Goal: Transaction & Acquisition: Purchase product/service

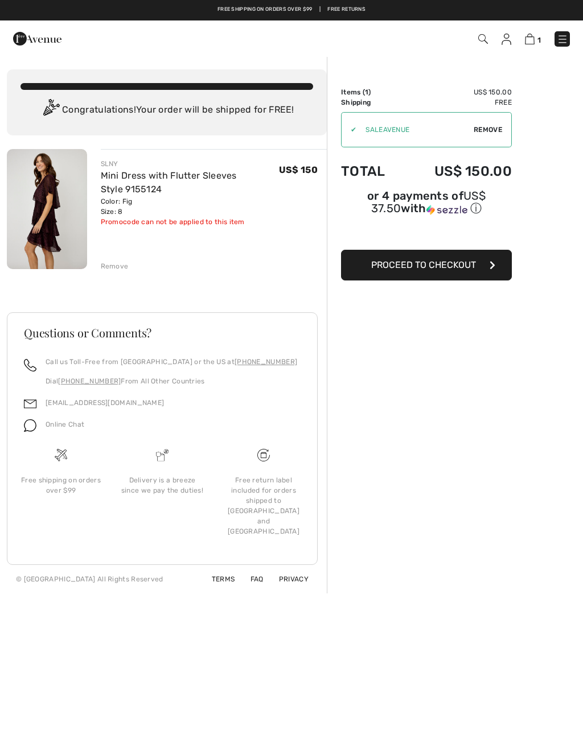
click at [483, 134] on span "Remove" at bounding box center [488, 130] width 28 height 10
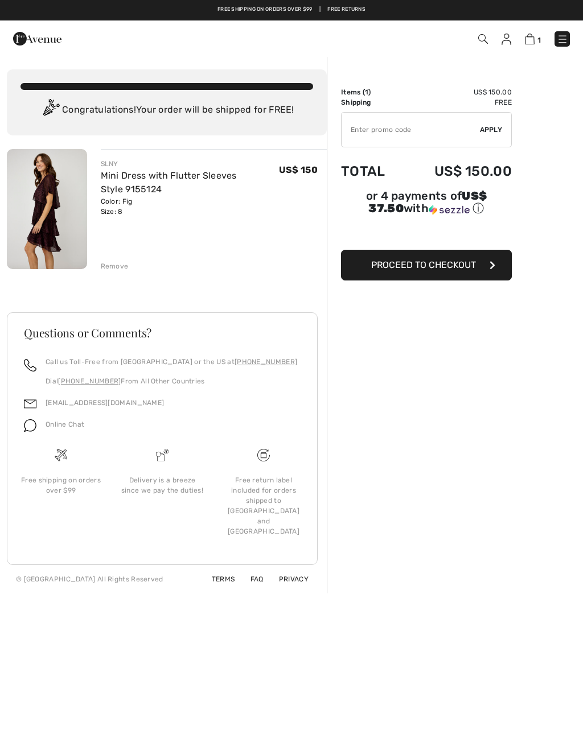
click at [55, 214] on img at bounding box center [47, 209] width 80 height 120
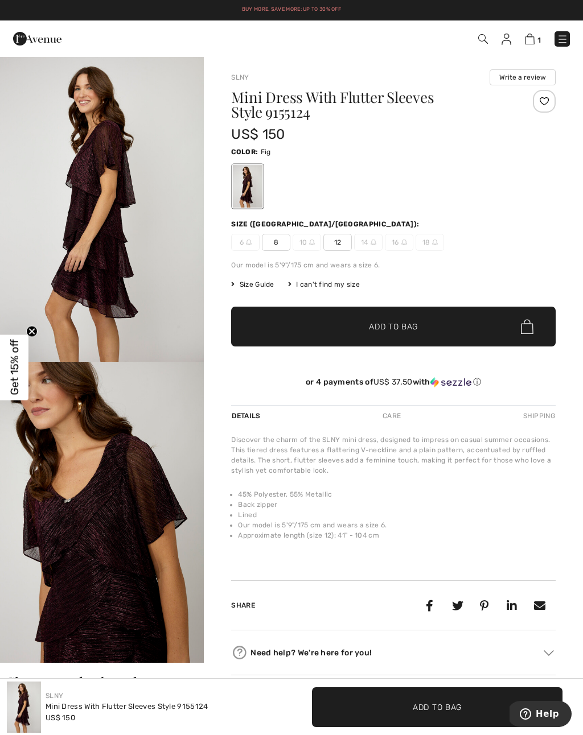
click at [340, 245] on span "12" at bounding box center [337, 242] width 28 height 17
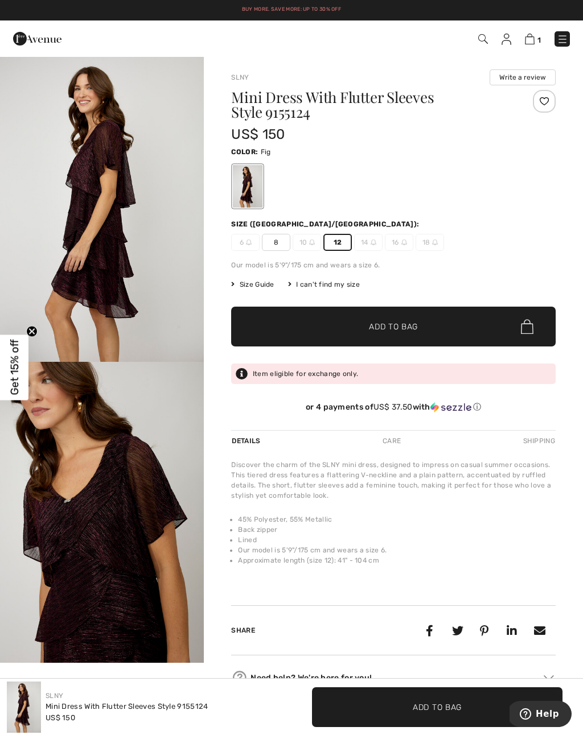
click at [287, 328] on span "✔ Added to Bag Add to Bag" at bounding box center [393, 327] width 324 height 40
click at [276, 245] on span "8" at bounding box center [276, 242] width 28 height 17
click at [280, 244] on span "8" at bounding box center [276, 242] width 28 height 17
click at [540, 36] on span "2" at bounding box center [538, 40] width 5 height 9
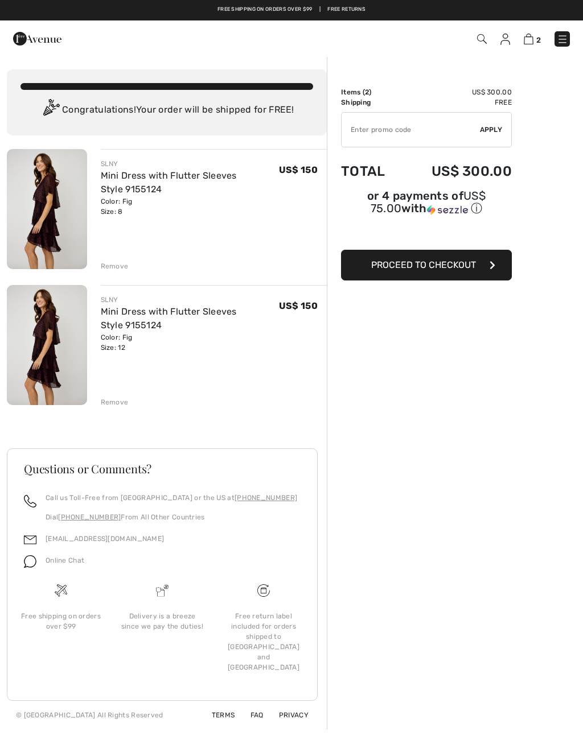
click at [110, 264] on div "Remove" at bounding box center [115, 266] width 28 height 10
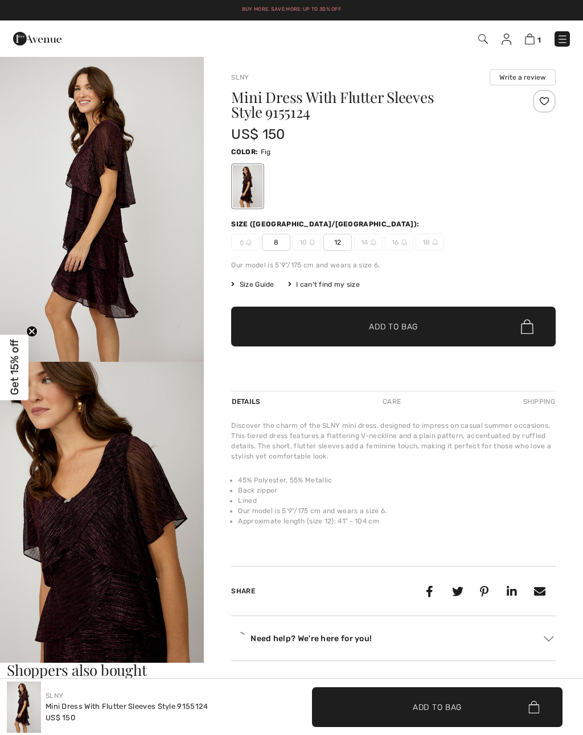
checkbox input "true"
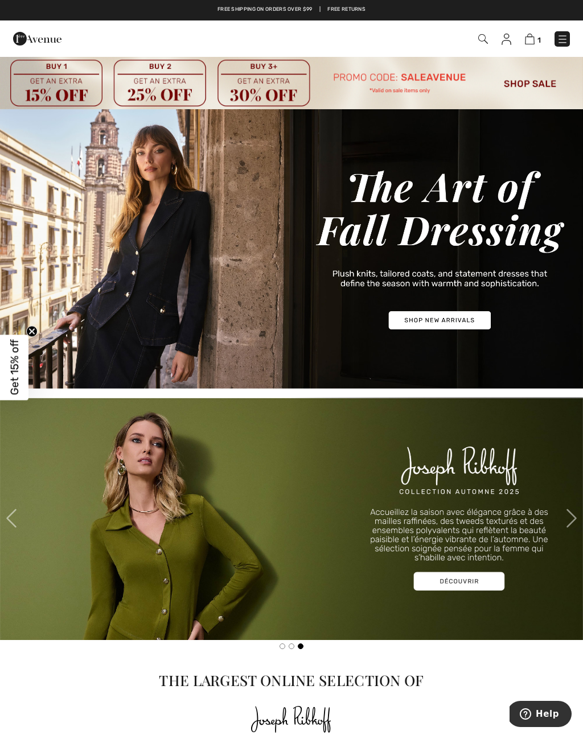
click at [484, 36] on img at bounding box center [483, 39] width 10 height 10
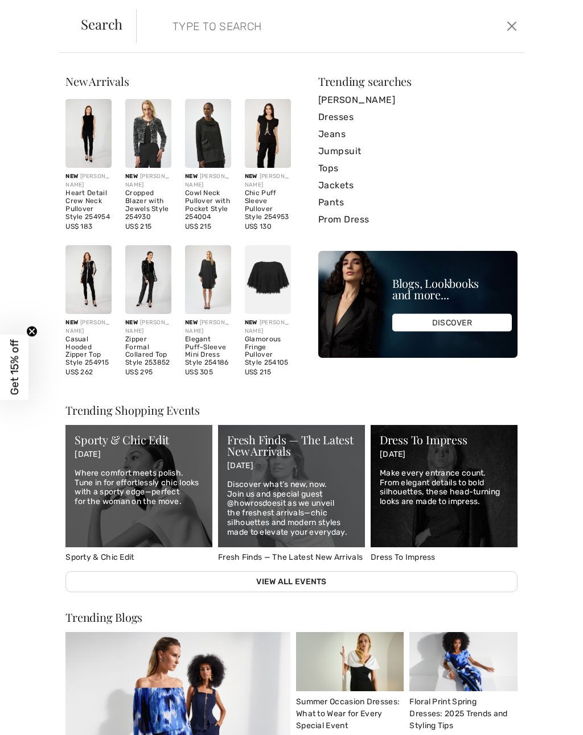
click at [332, 221] on link "Prom Dress" at bounding box center [417, 219] width 199 height 17
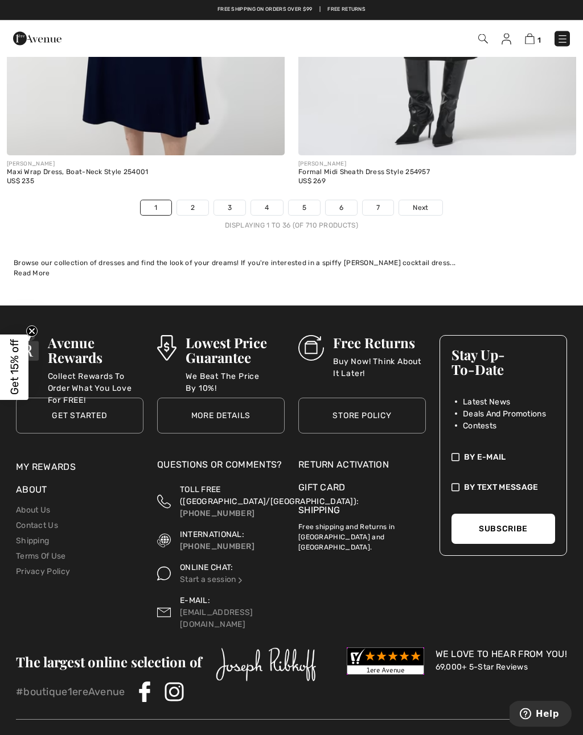
scroll to position [8745, 0]
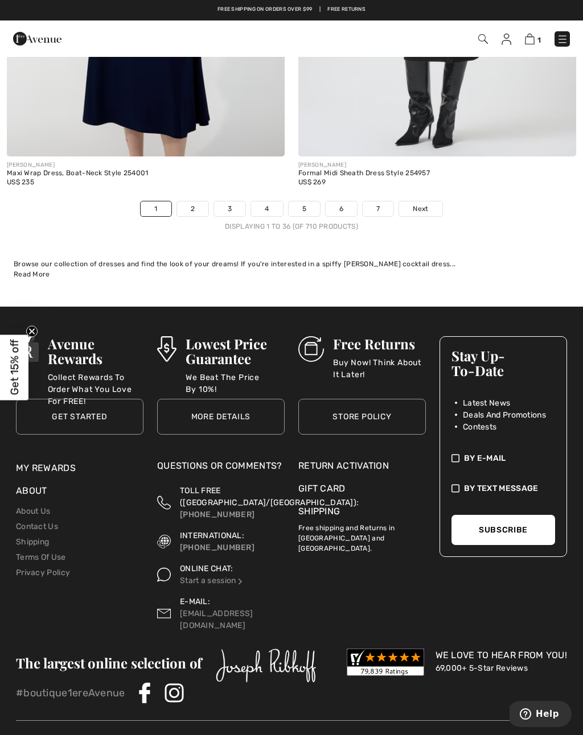
click at [420, 204] on span "Next" at bounding box center [420, 209] width 15 height 10
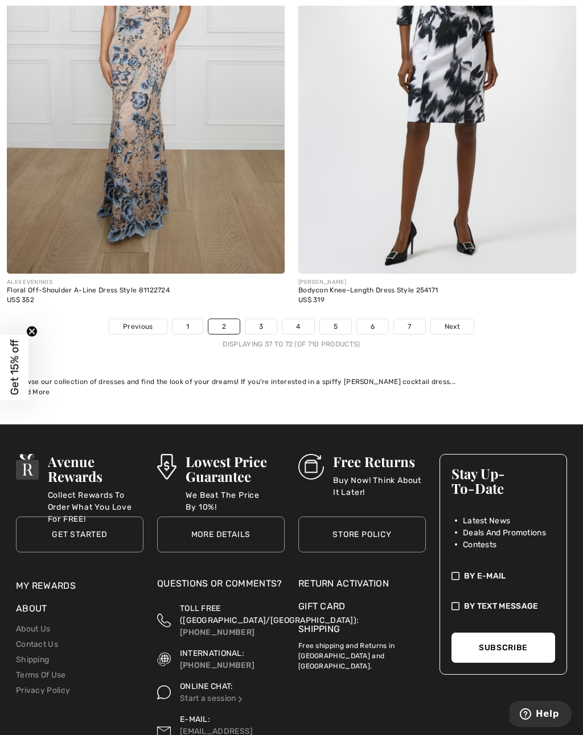
scroll to position [8571, 0]
click at [453, 321] on span "Next" at bounding box center [452, 326] width 15 height 10
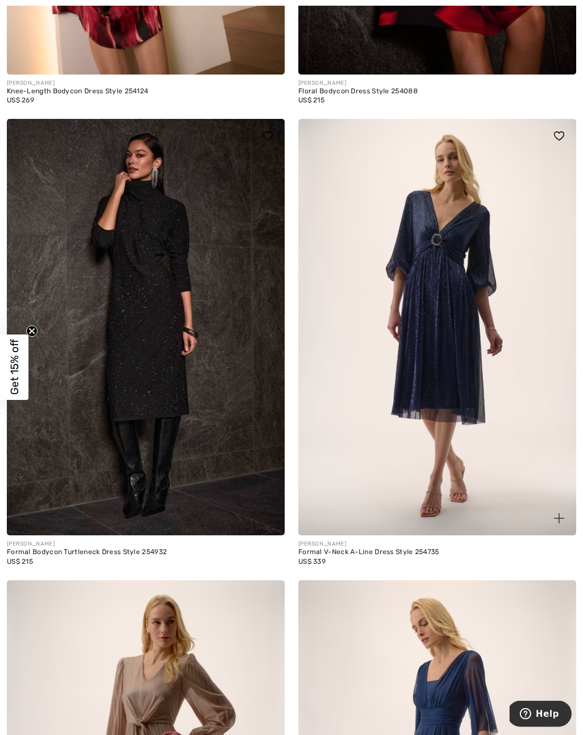
scroll to position [4393, 0]
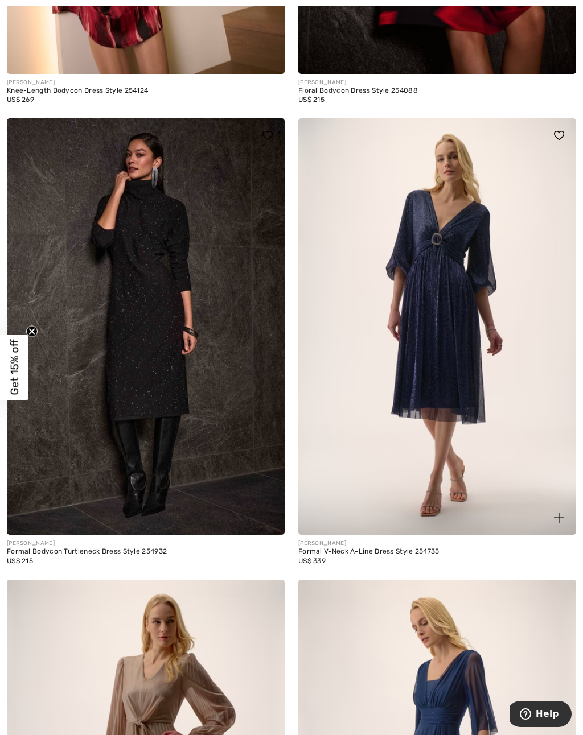
click at [449, 320] on img at bounding box center [437, 326] width 278 height 417
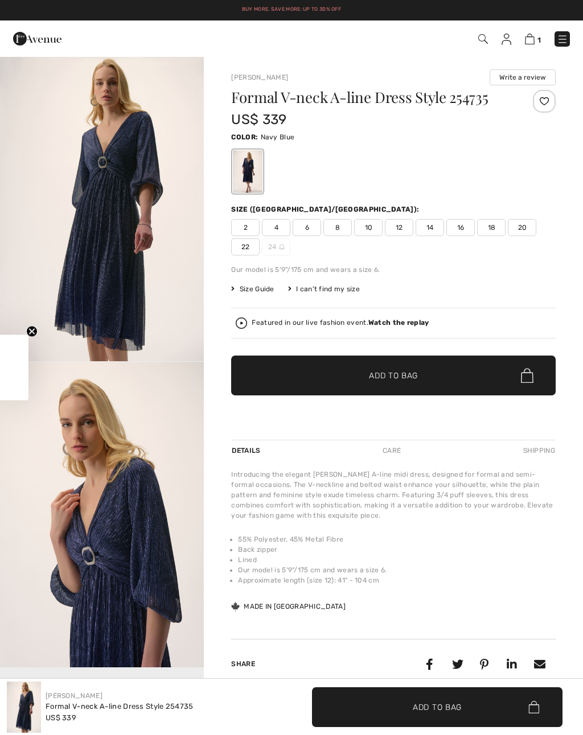
checkbox input "true"
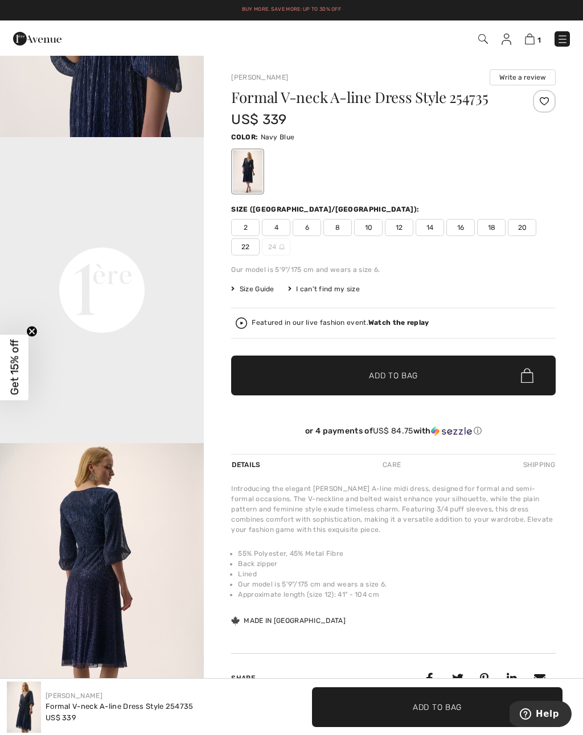
scroll to position [532, 0]
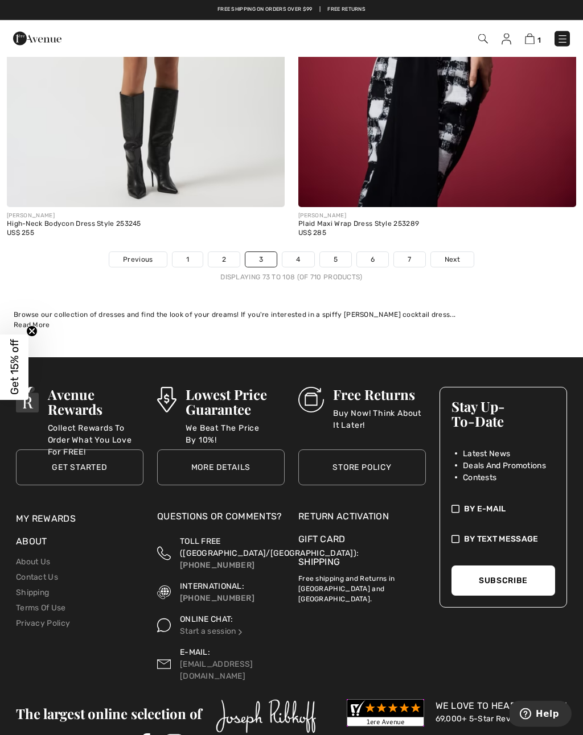
scroll to position [8537, 0]
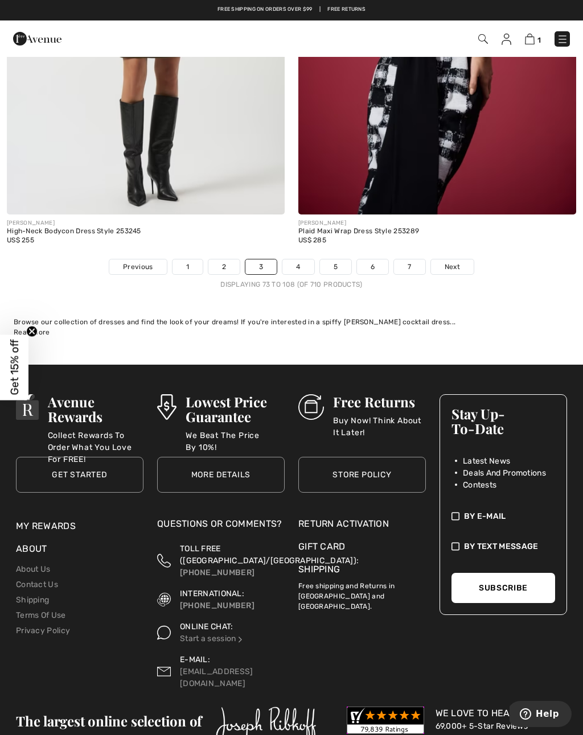
click at [456, 262] on span "Next" at bounding box center [452, 267] width 15 height 10
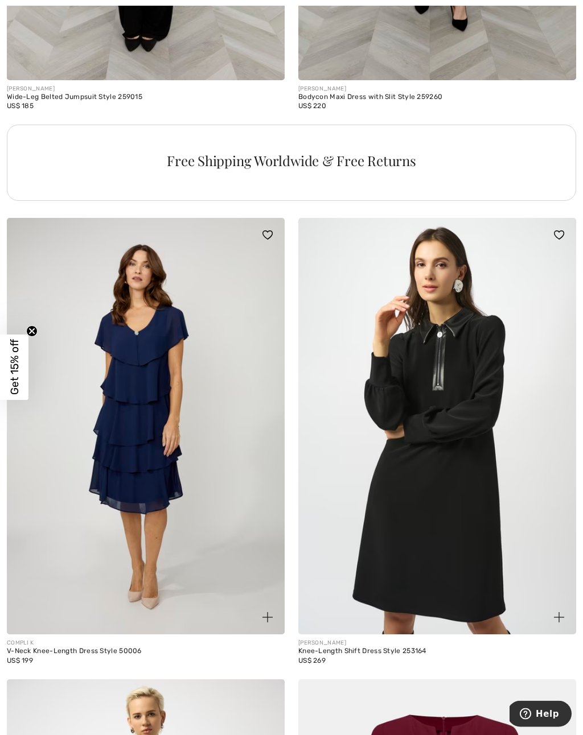
scroll to position [5958, 0]
click at [103, 463] on img at bounding box center [146, 426] width 278 height 417
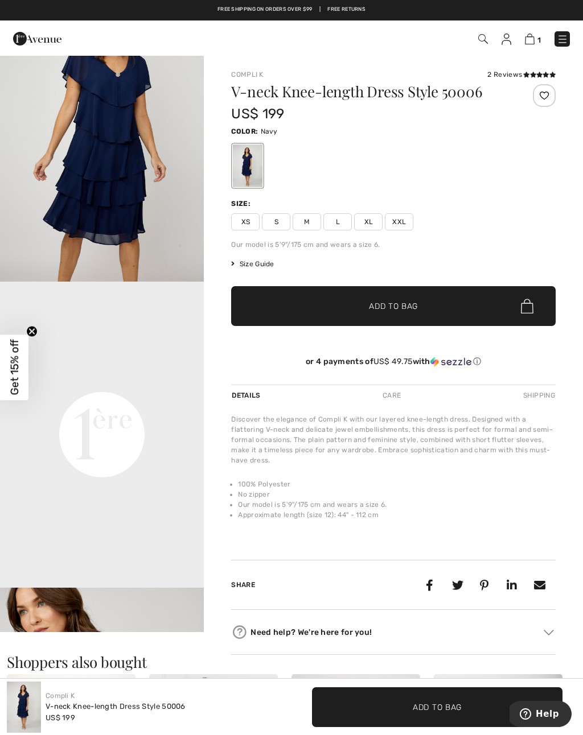
scroll to position [387, 0]
click at [338, 221] on span "L" at bounding box center [337, 221] width 28 height 17
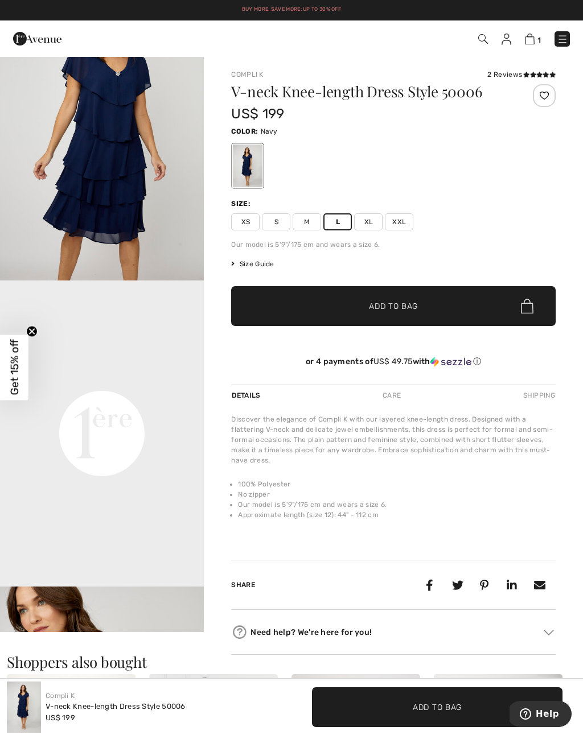
click at [427, 301] on span "✔ Added to Bag Add to Bag" at bounding box center [393, 306] width 324 height 40
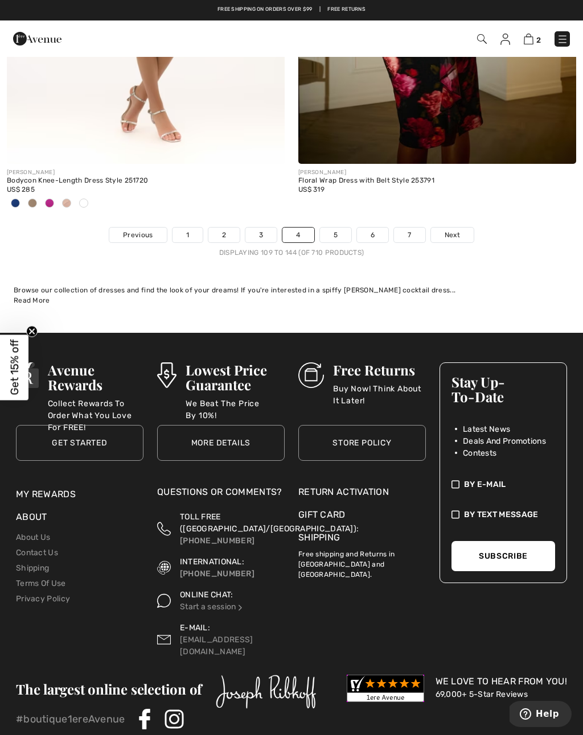
scroll to position [8787, 0]
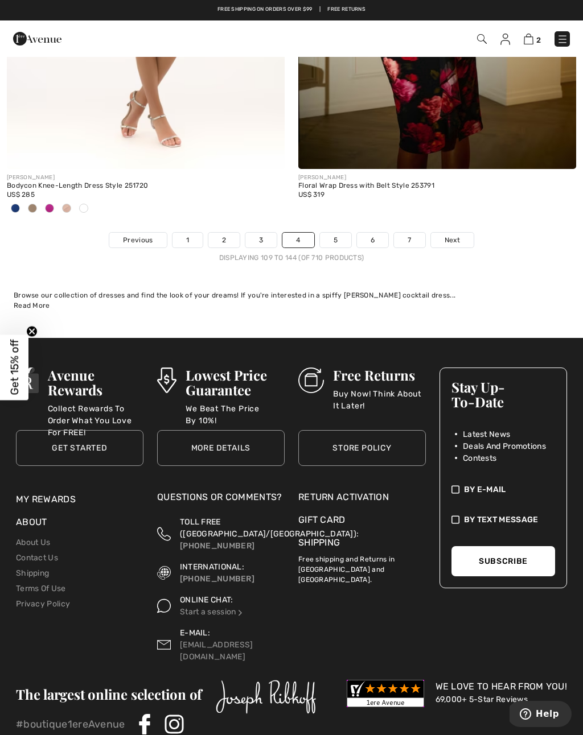
click at [336, 236] on link "5" at bounding box center [335, 240] width 31 height 15
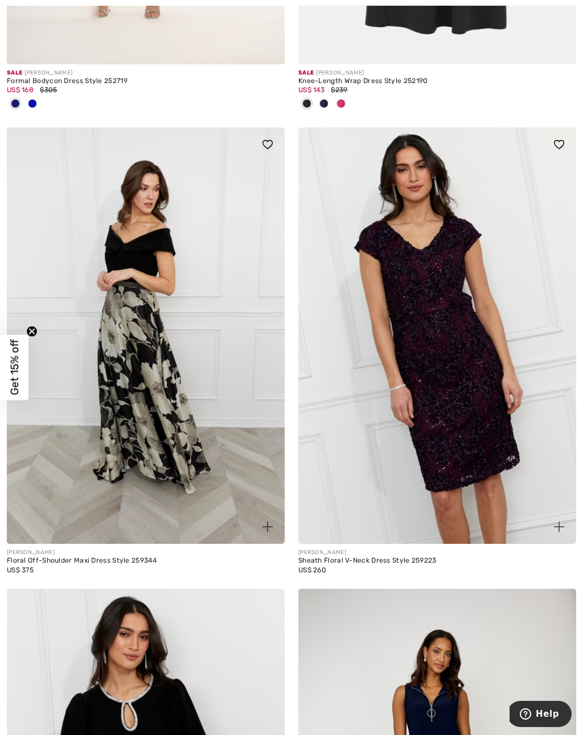
scroll to position [6804, 0]
click at [454, 381] on img at bounding box center [437, 335] width 278 height 417
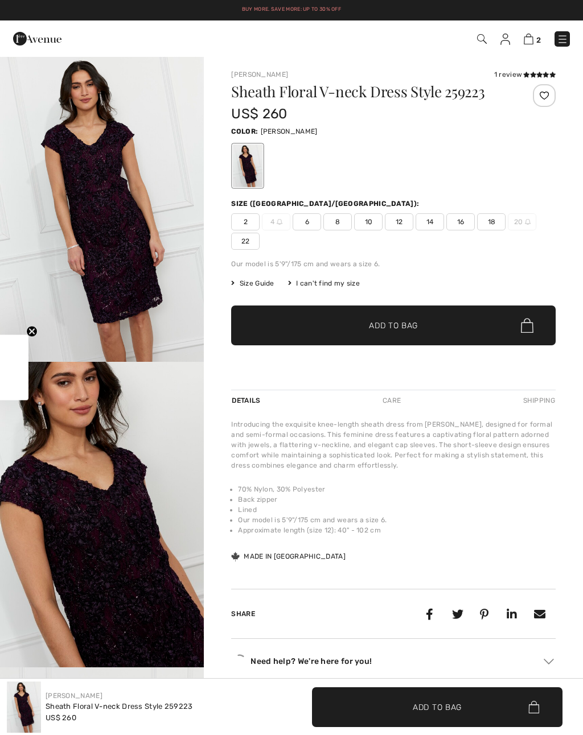
checkbox input "true"
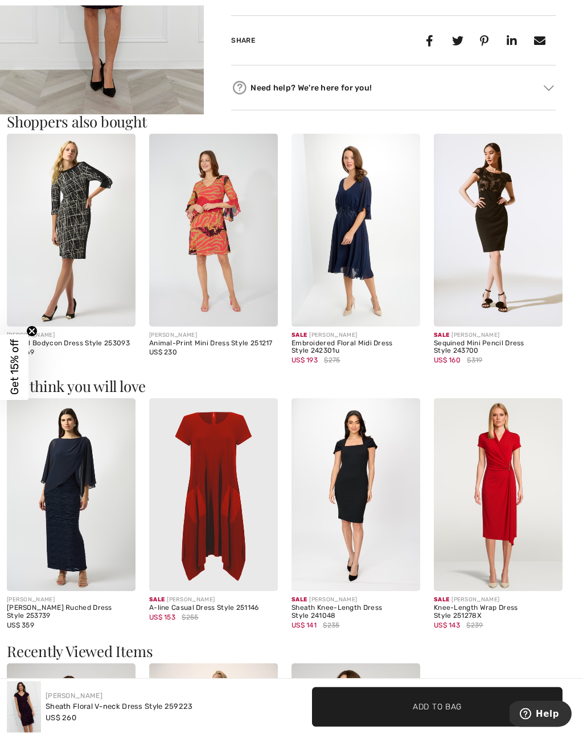
scroll to position [588, 0]
click at [347, 498] on img at bounding box center [355, 494] width 129 height 193
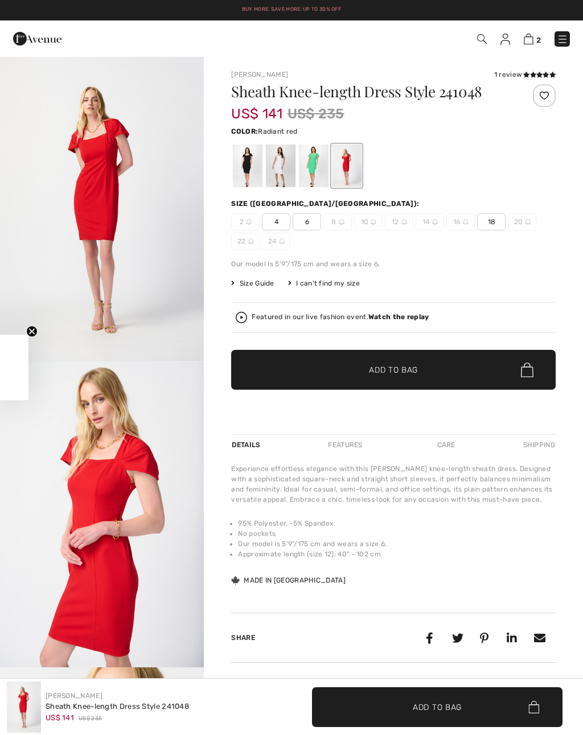
checkbox input "true"
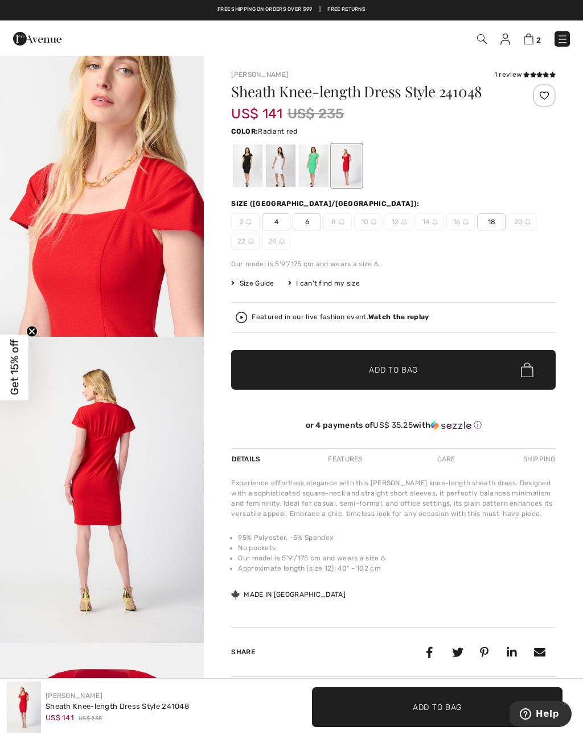
scroll to position [638, 0]
